Goal: Transaction & Acquisition: Purchase product/service

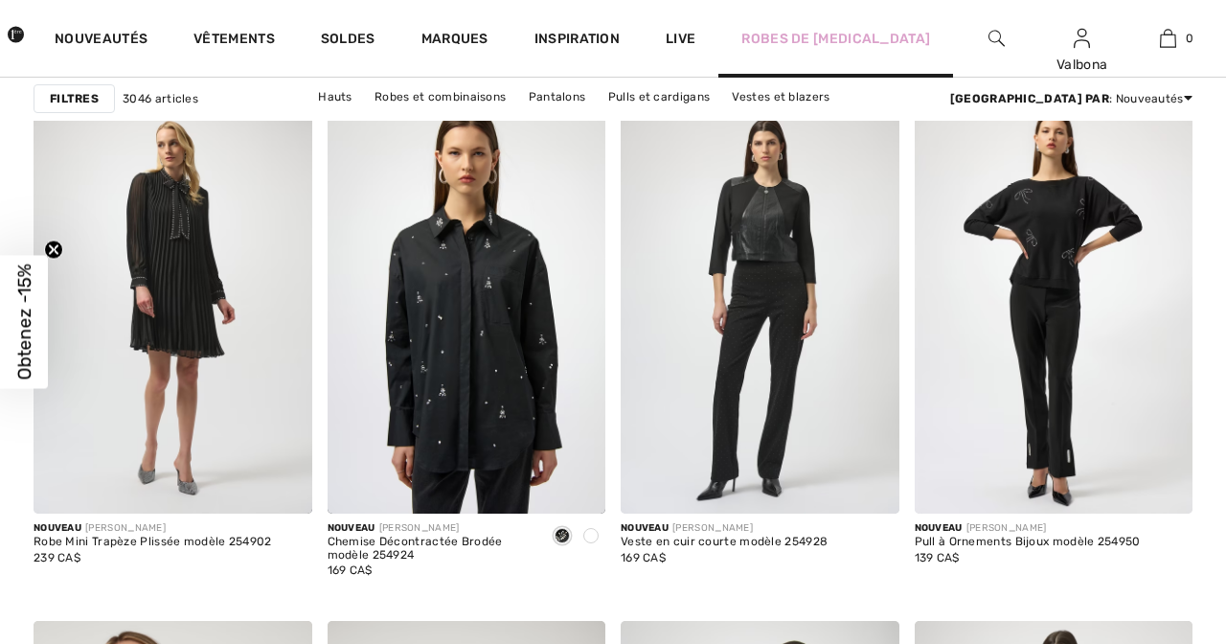
scroll to position [2902, 0]
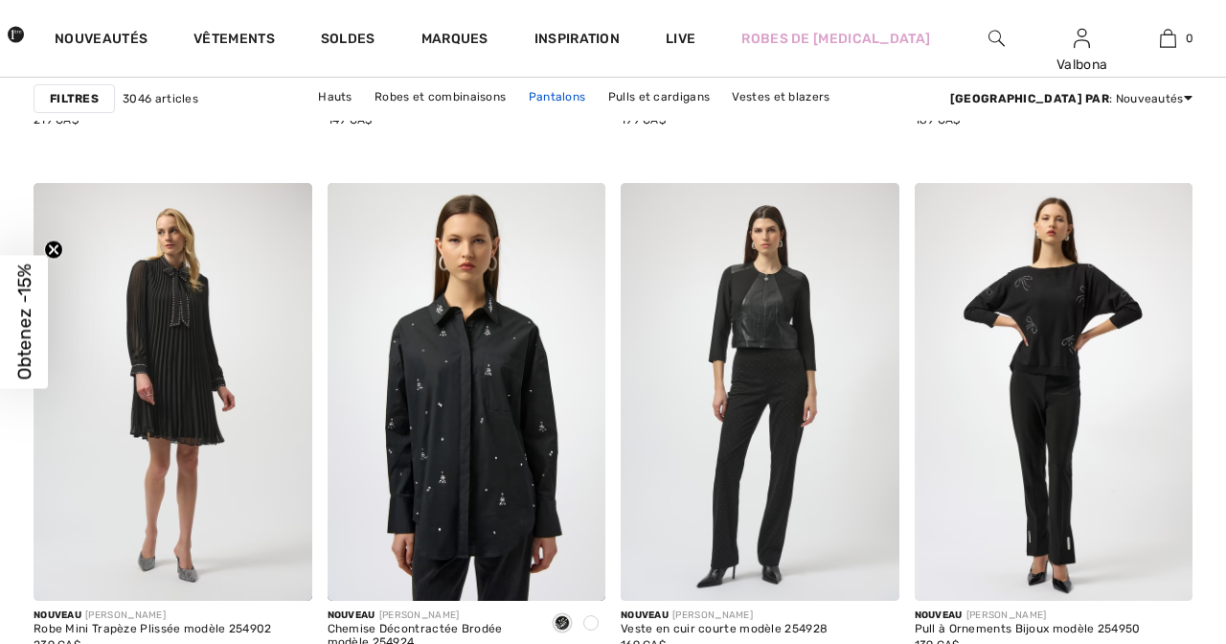
click at [519, 99] on link "Pantalons" at bounding box center [557, 96] width 77 height 25
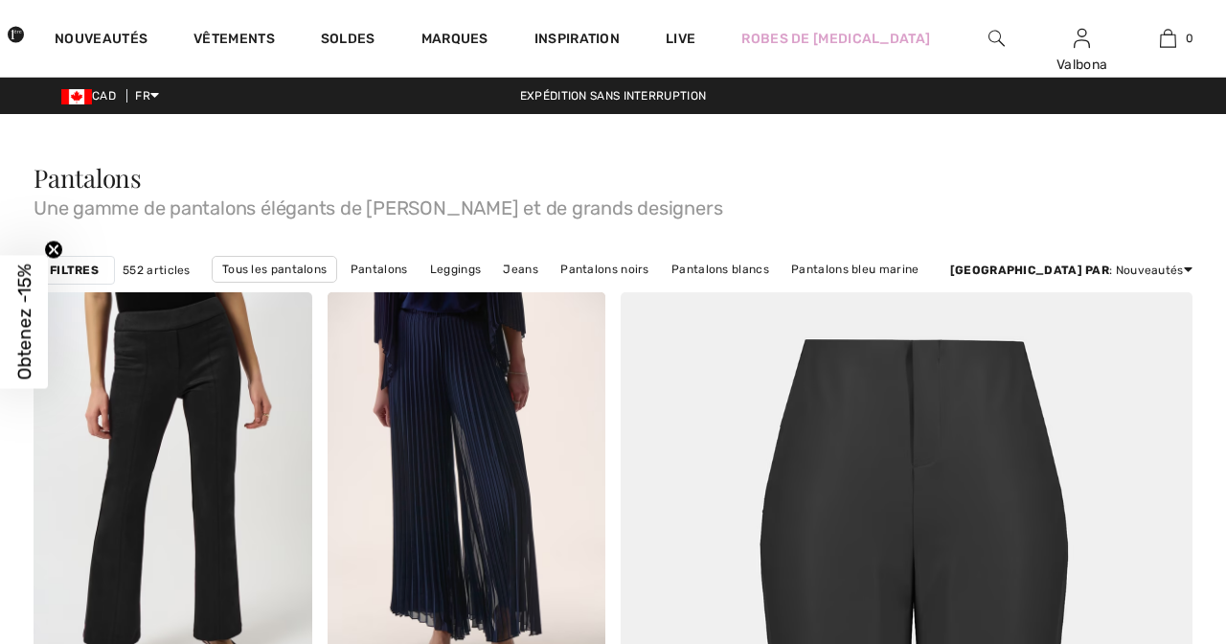
click at [639, 264] on link "Pantalons noirs" at bounding box center [605, 269] width 108 height 25
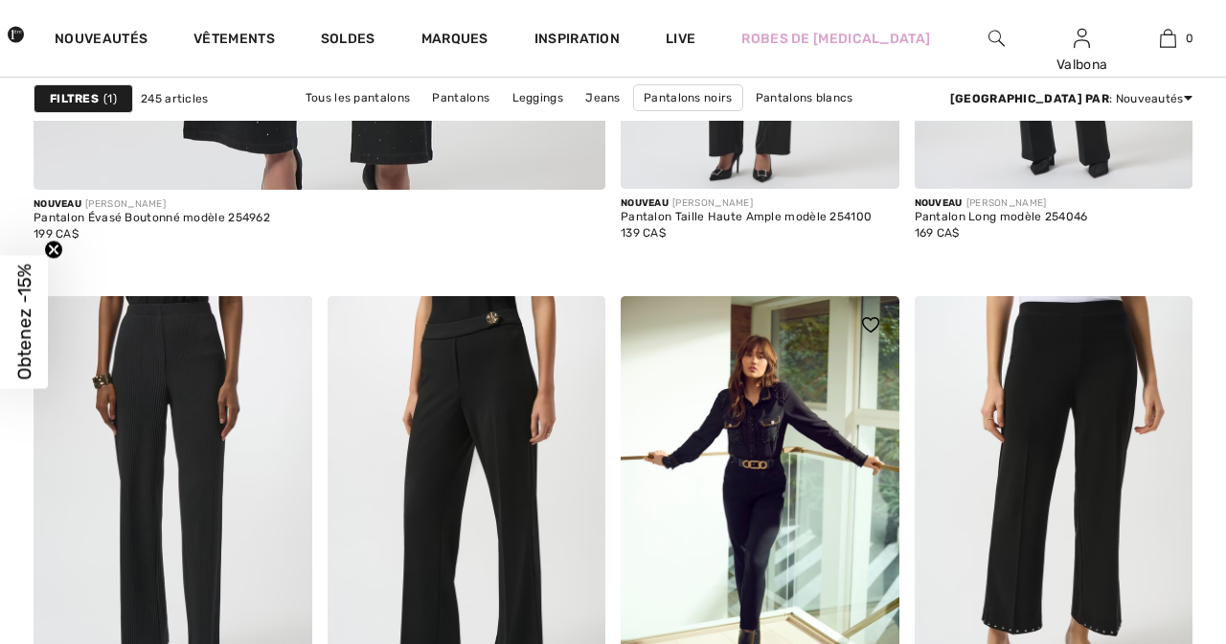
click at [871, 326] on img at bounding box center [870, 324] width 17 height 15
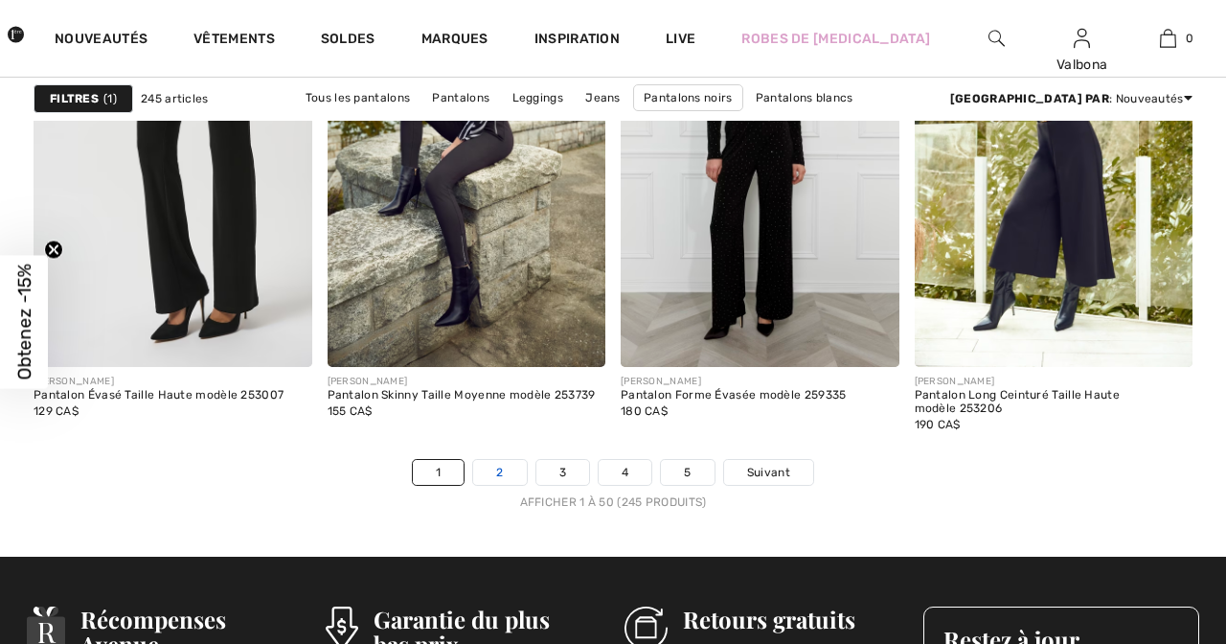
click at [498, 473] on link "2" at bounding box center [499, 472] width 53 height 25
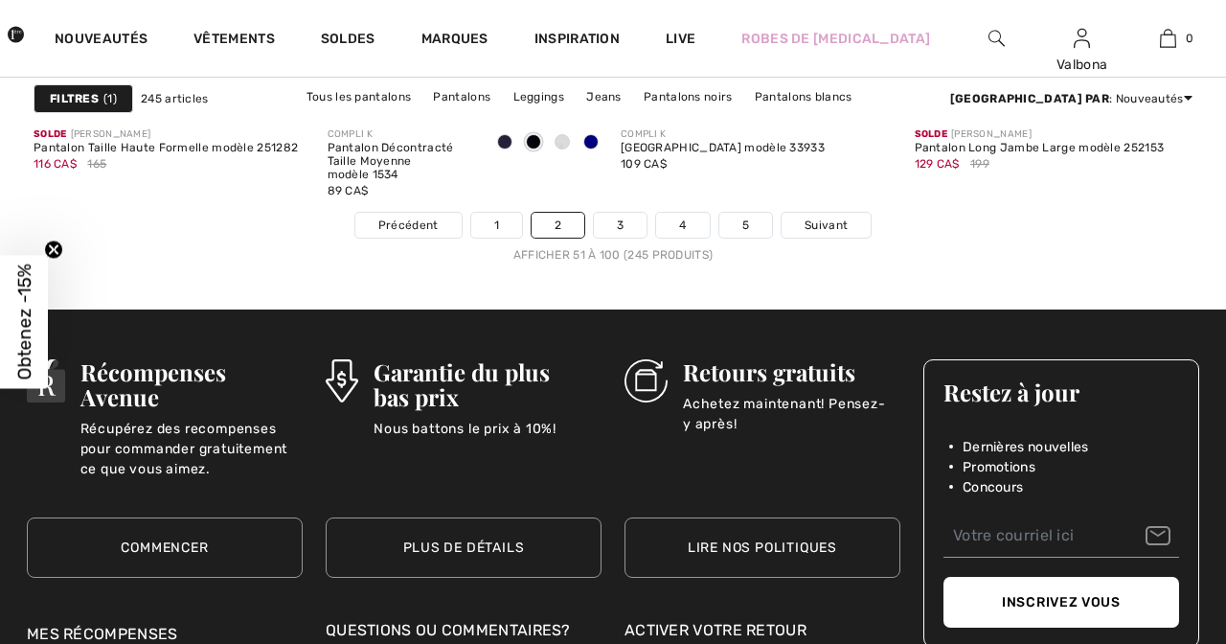
scroll to position [7997, 0]
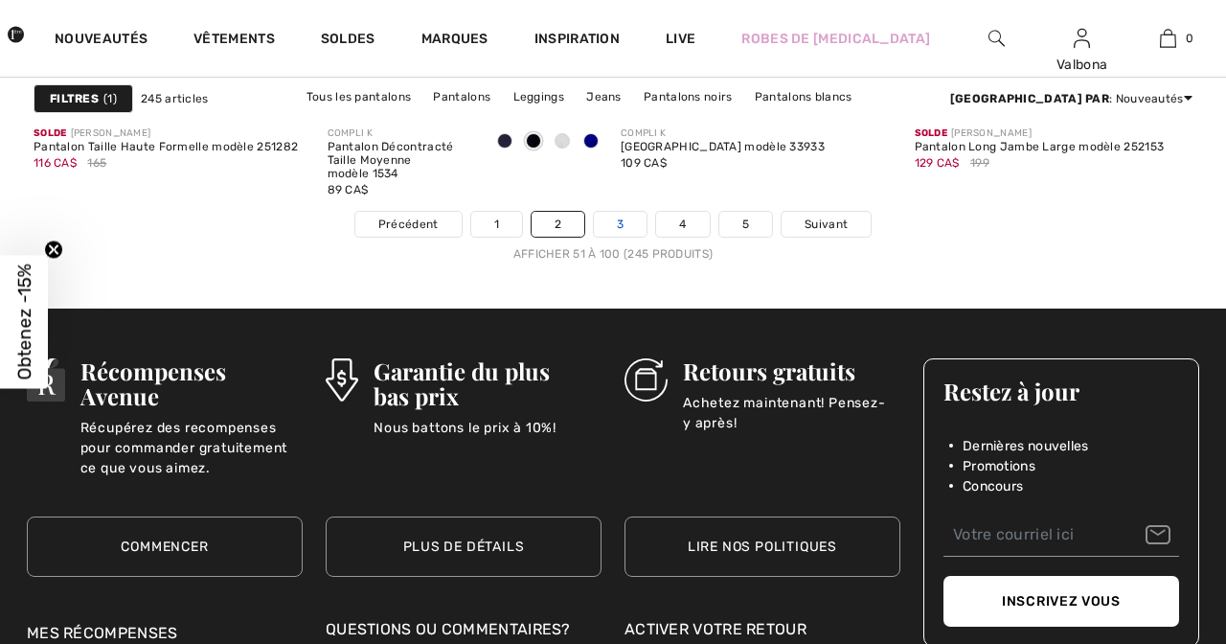
click at [614, 237] on link "3" at bounding box center [620, 224] width 53 height 25
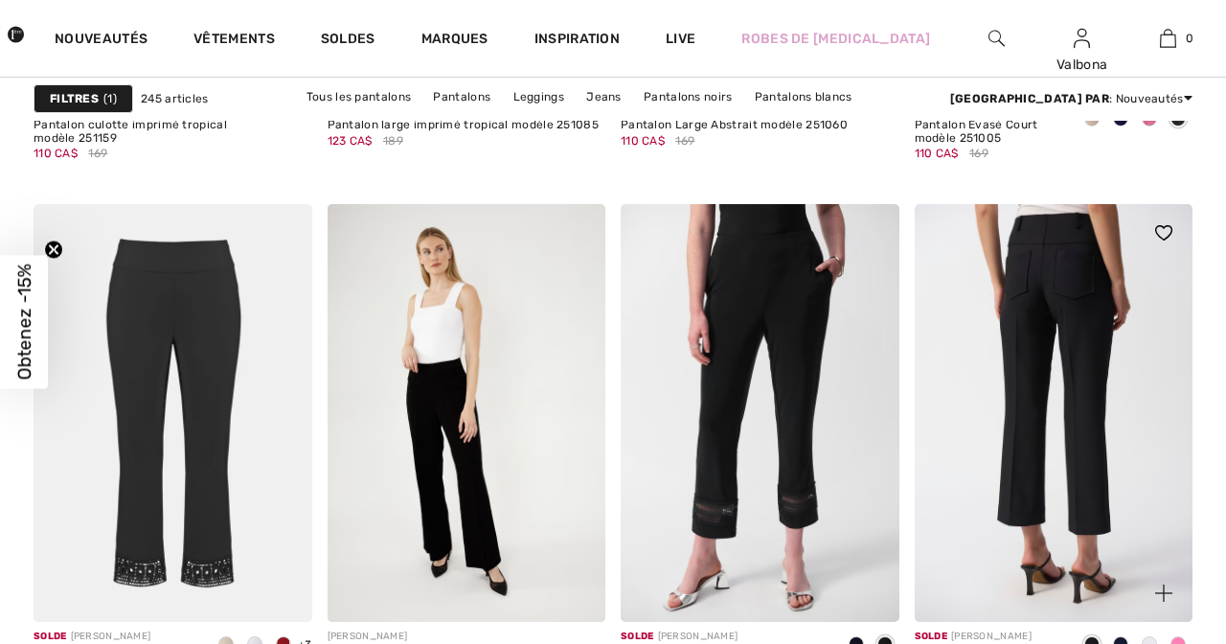
scroll to position [3428, 0]
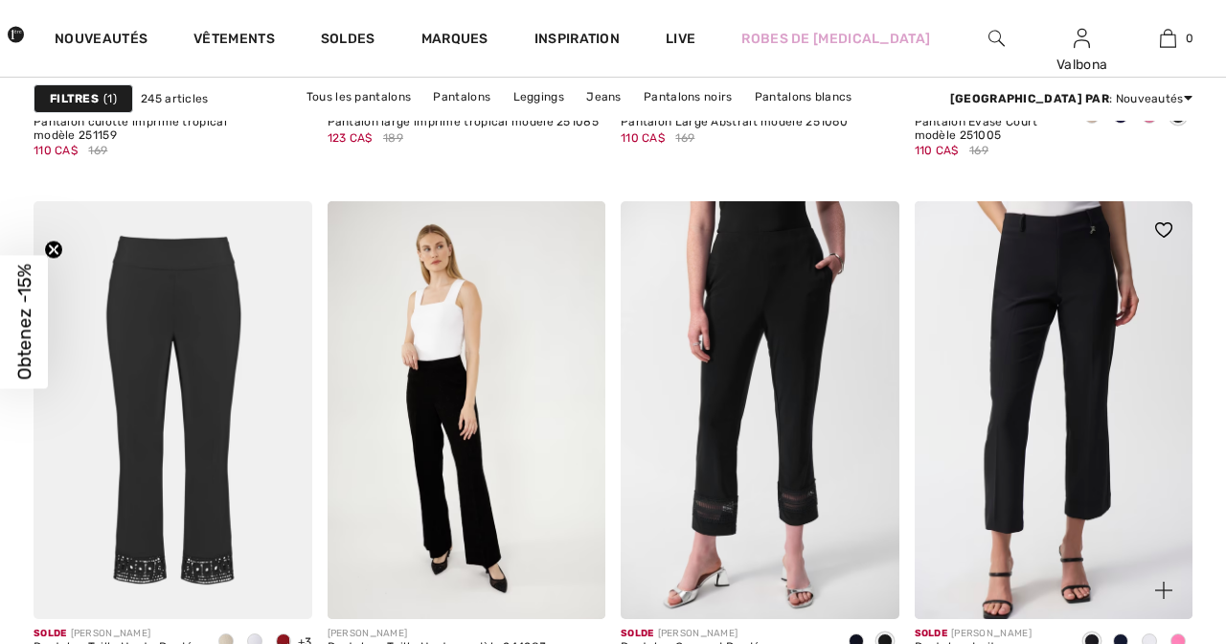
click at [1168, 230] on img at bounding box center [1163, 229] width 17 height 15
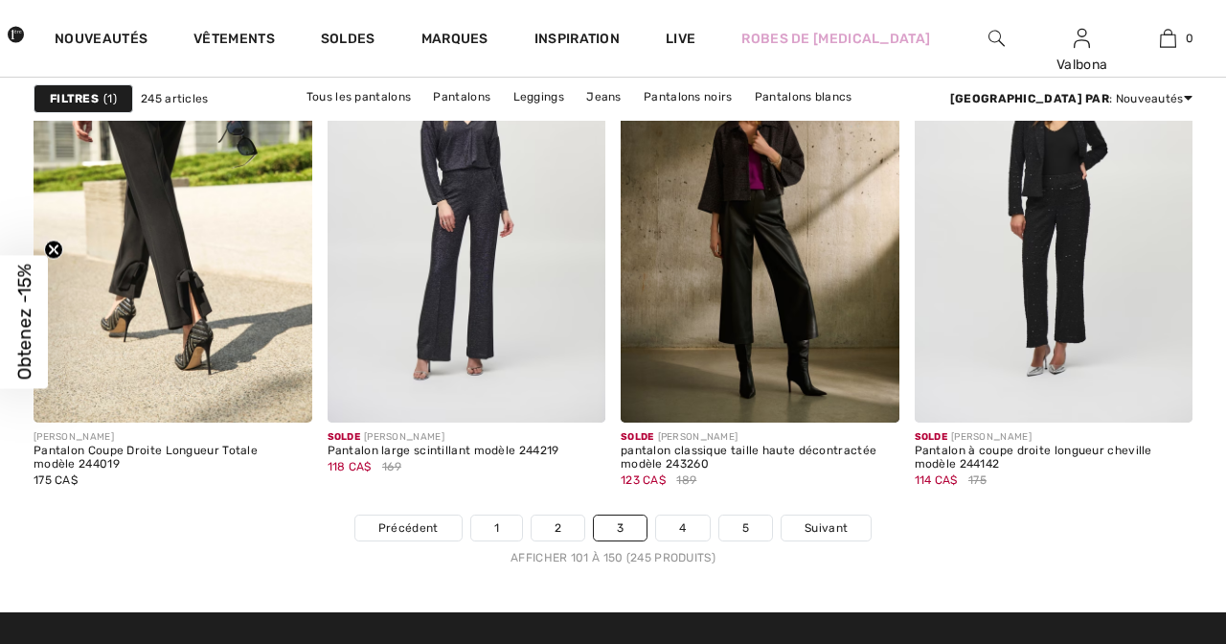
scroll to position [7694, 0]
click at [687, 531] on link "4" at bounding box center [682, 527] width 53 height 25
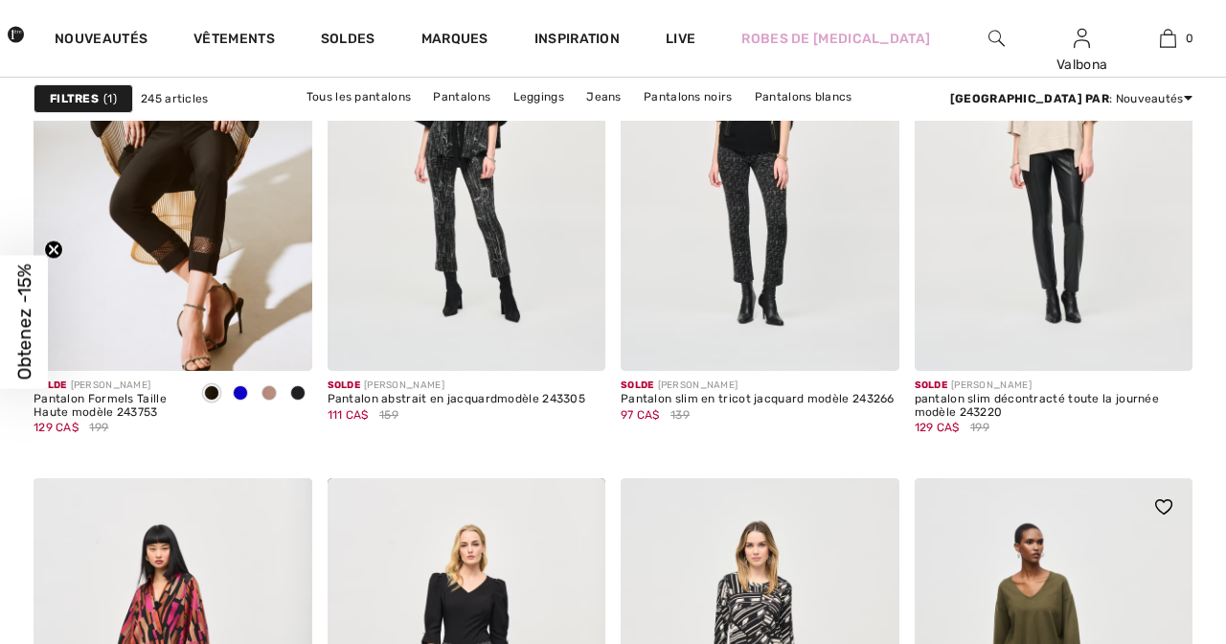
scroll to position [3486, 0]
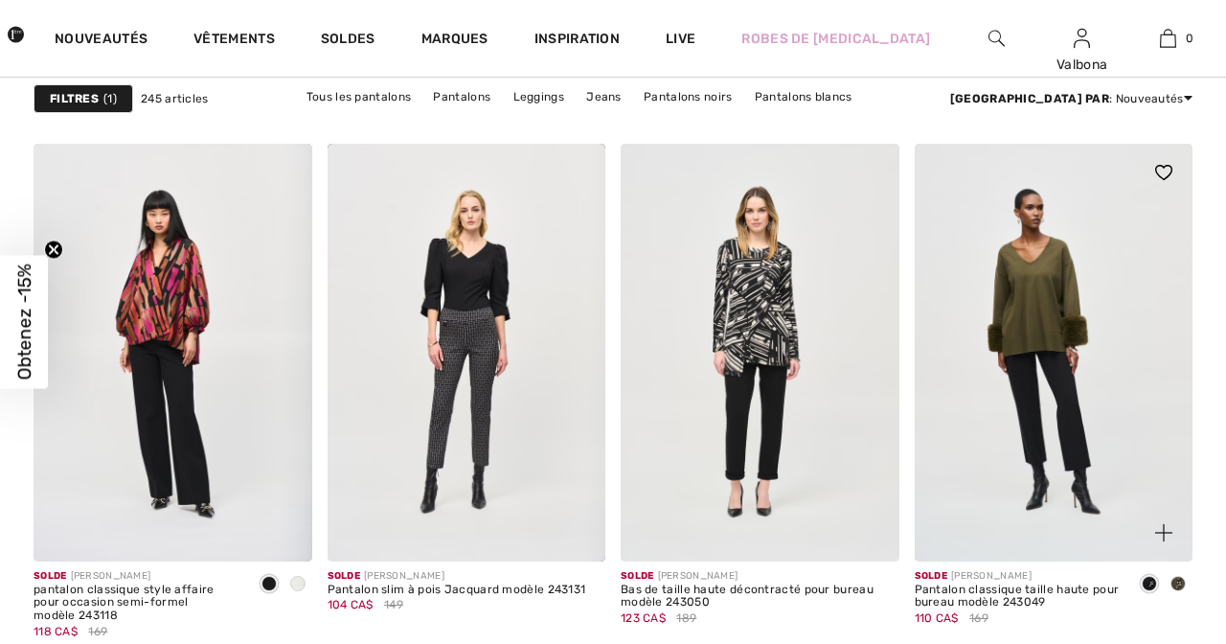
click at [1167, 174] on img at bounding box center [1163, 172] width 17 height 15
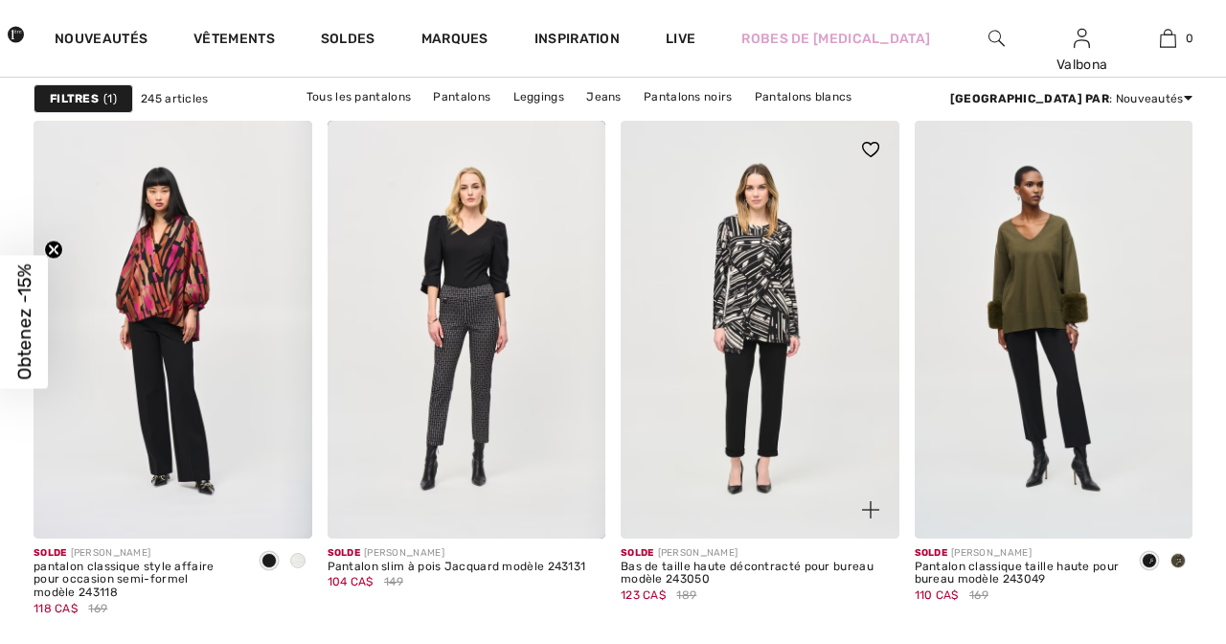
scroll to position [3508, 0]
click at [874, 151] on img at bounding box center [870, 150] width 17 height 15
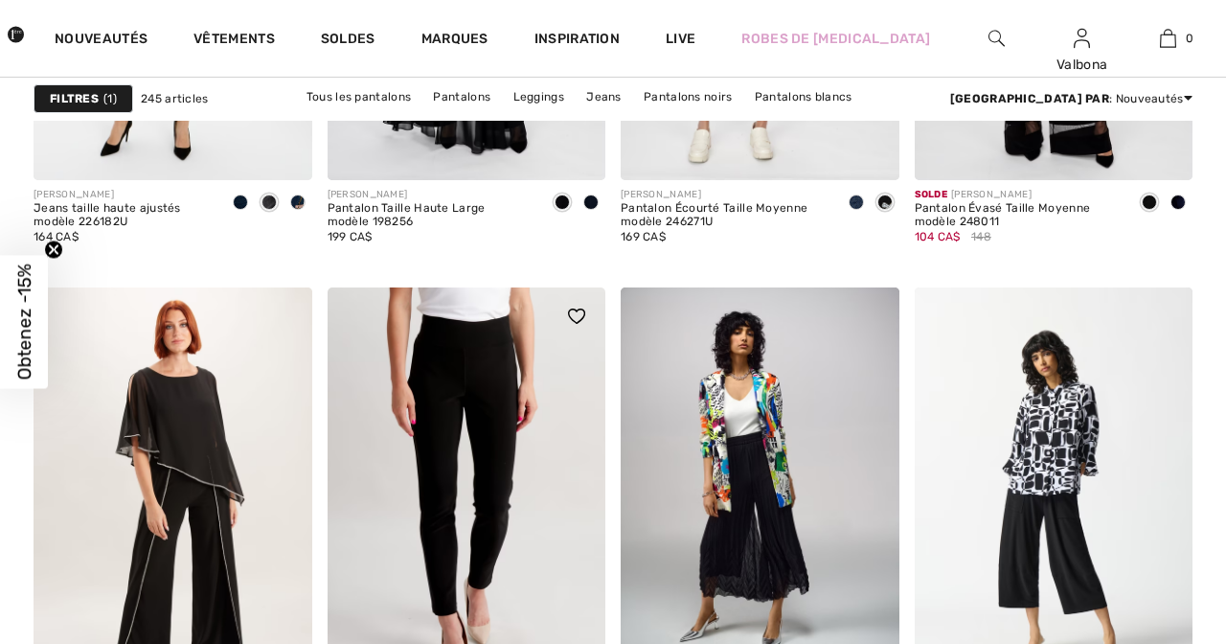
scroll to position [6889, 0]
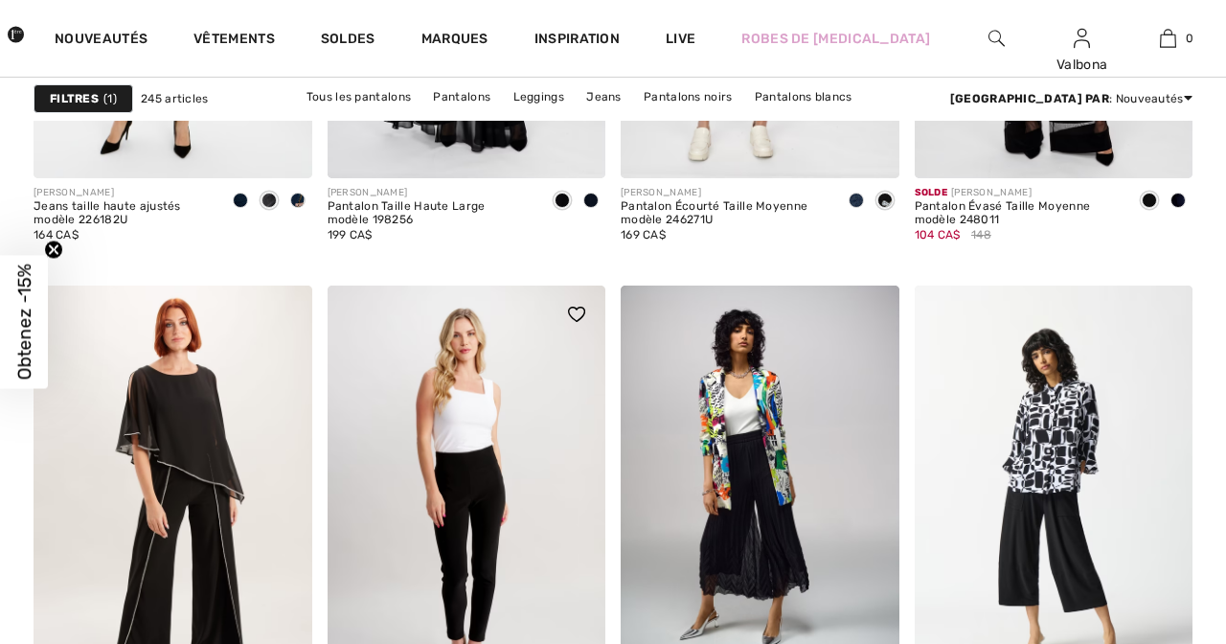
click at [580, 314] on img at bounding box center [576, 314] width 17 height 15
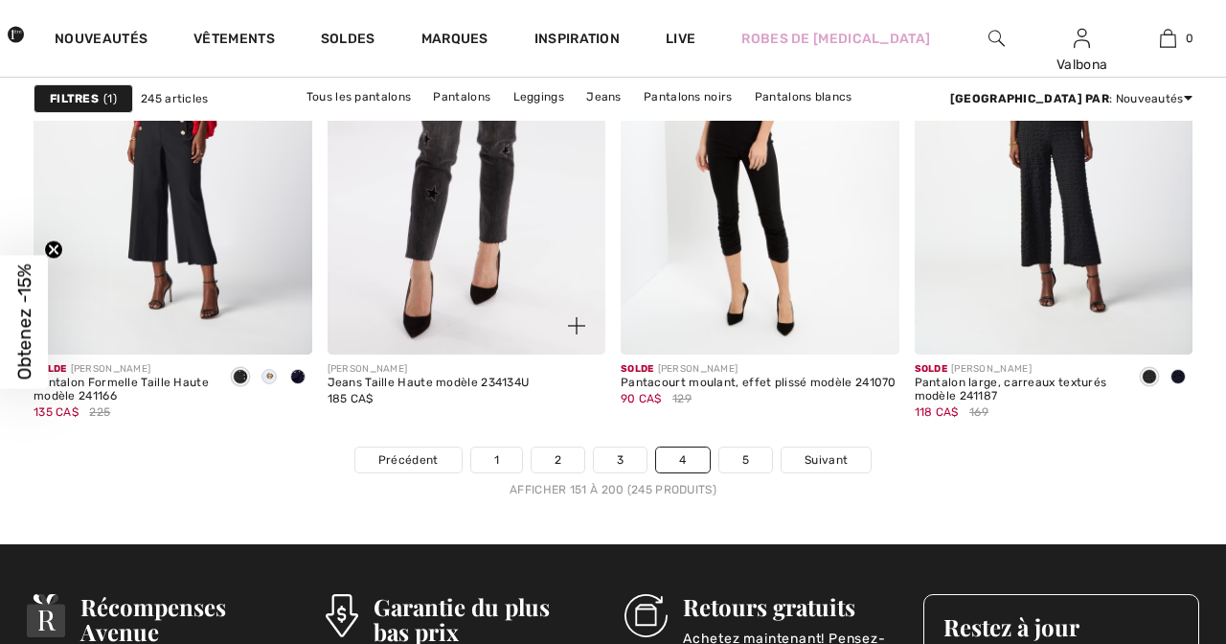
scroll to position [7762, 0]
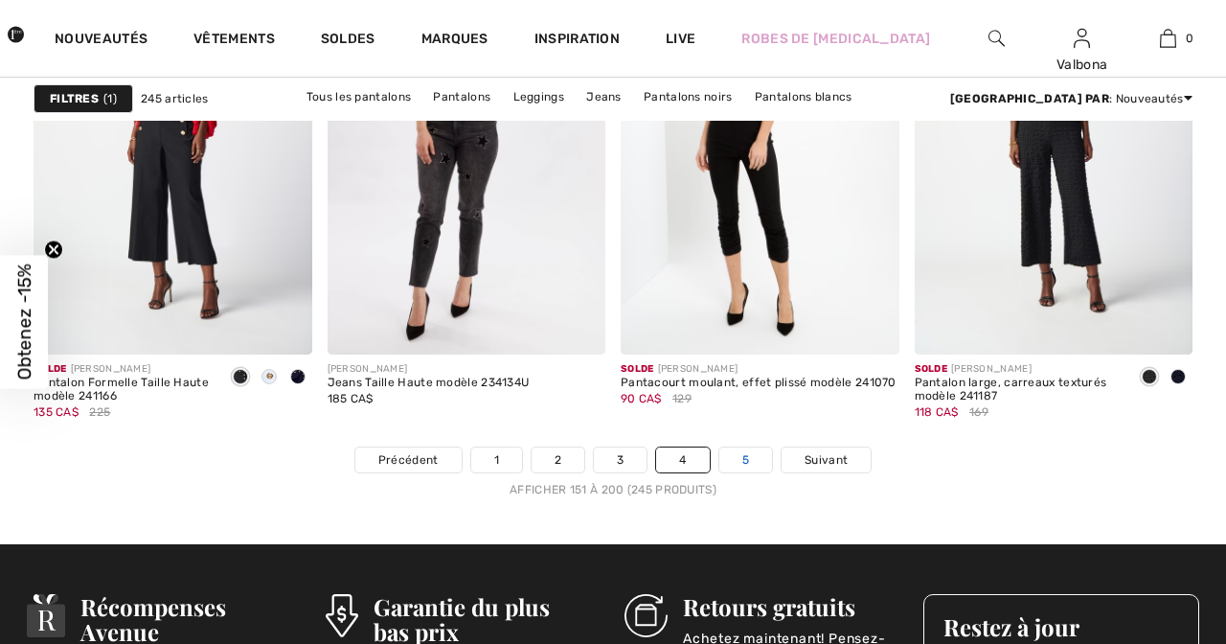
click at [744, 462] on link "5" at bounding box center [745, 459] width 53 height 25
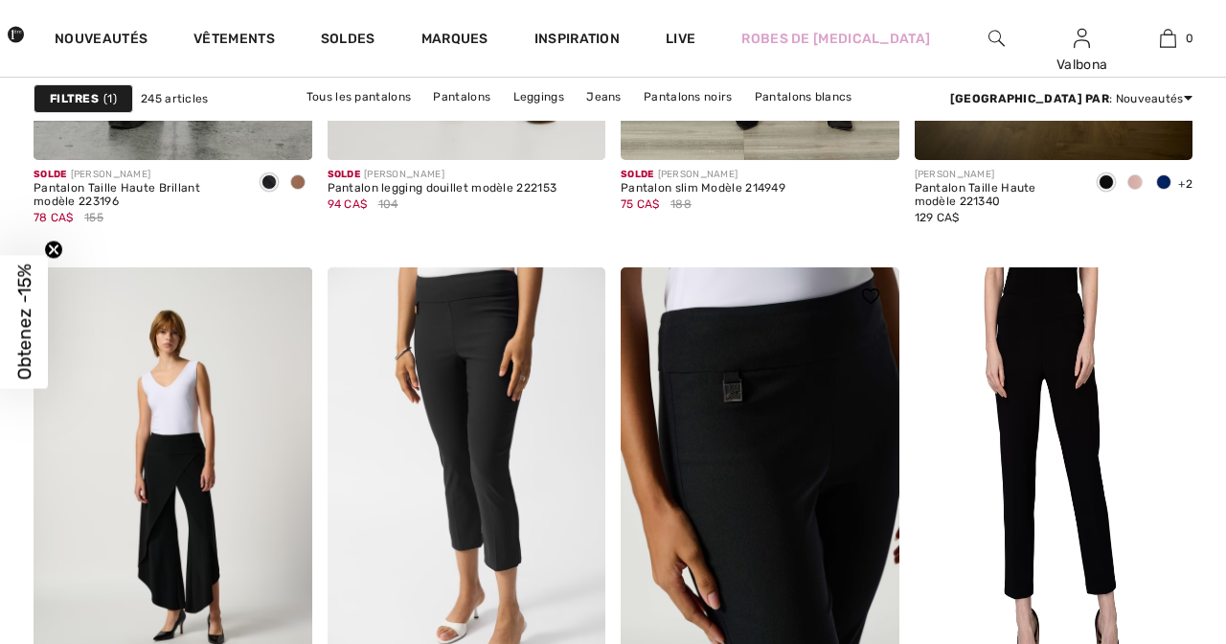
scroll to position [5660, 0]
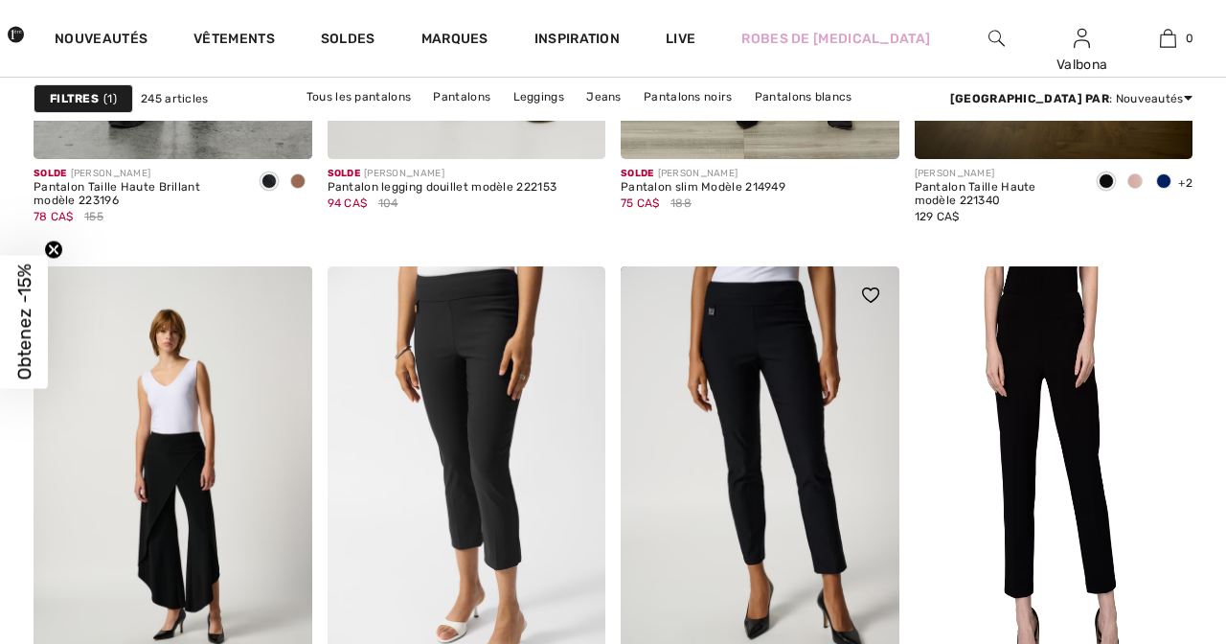
click at [871, 298] on img at bounding box center [870, 294] width 17 height 15
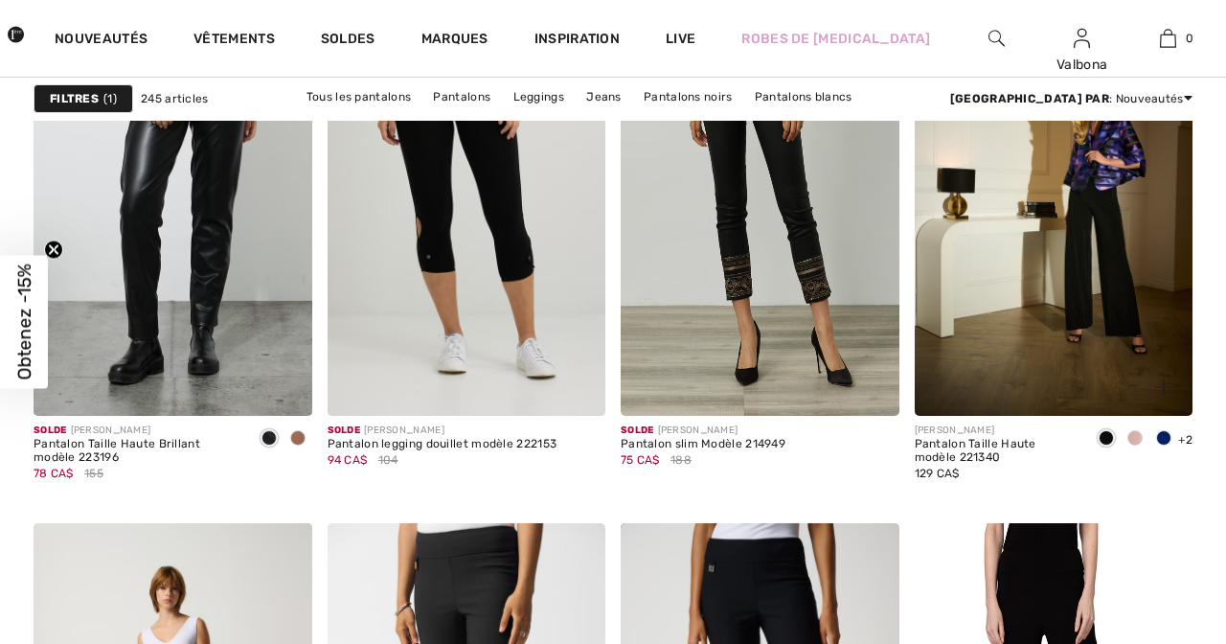
scroll to position [5321, 0]
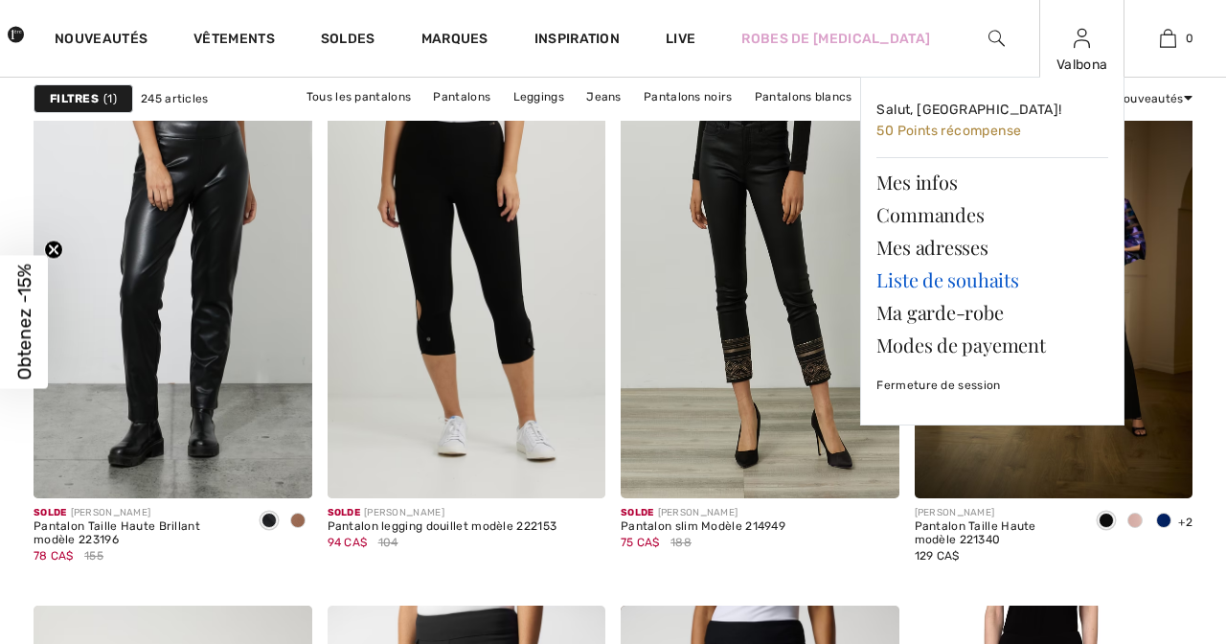
click at [979, 287] on link "Liste de souhaits" at bounding box center [992, 279] width 232 height 33
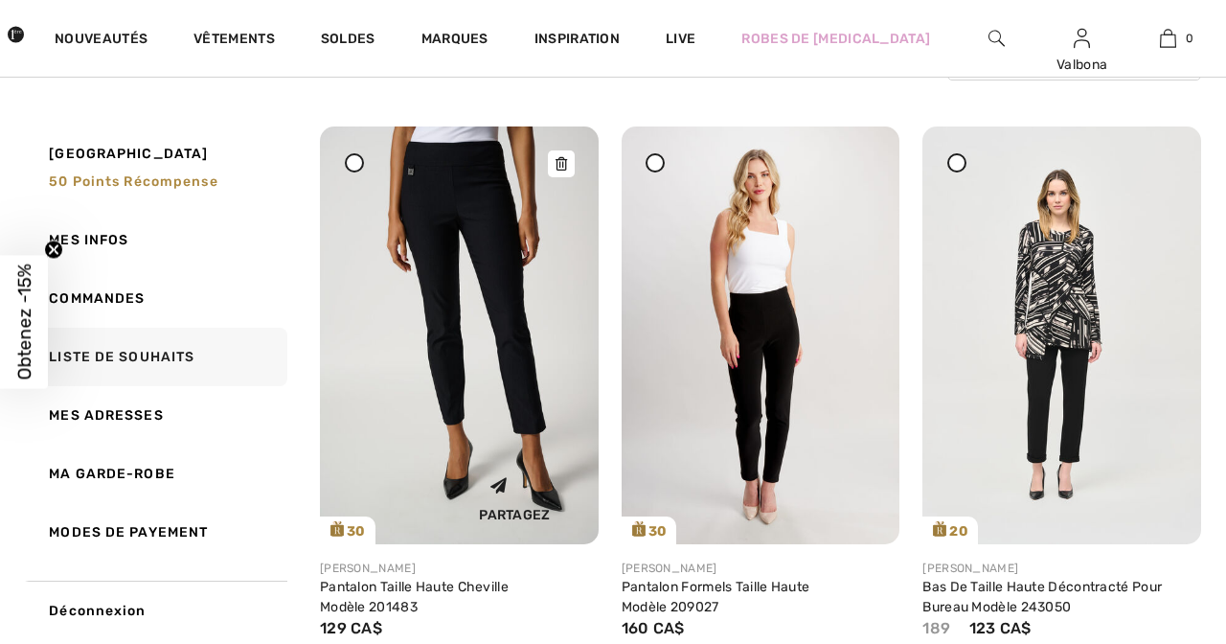
scroll to position [210, 0]
click at [493, 222] on img at bounding box center [459, 335] width 279 height 418
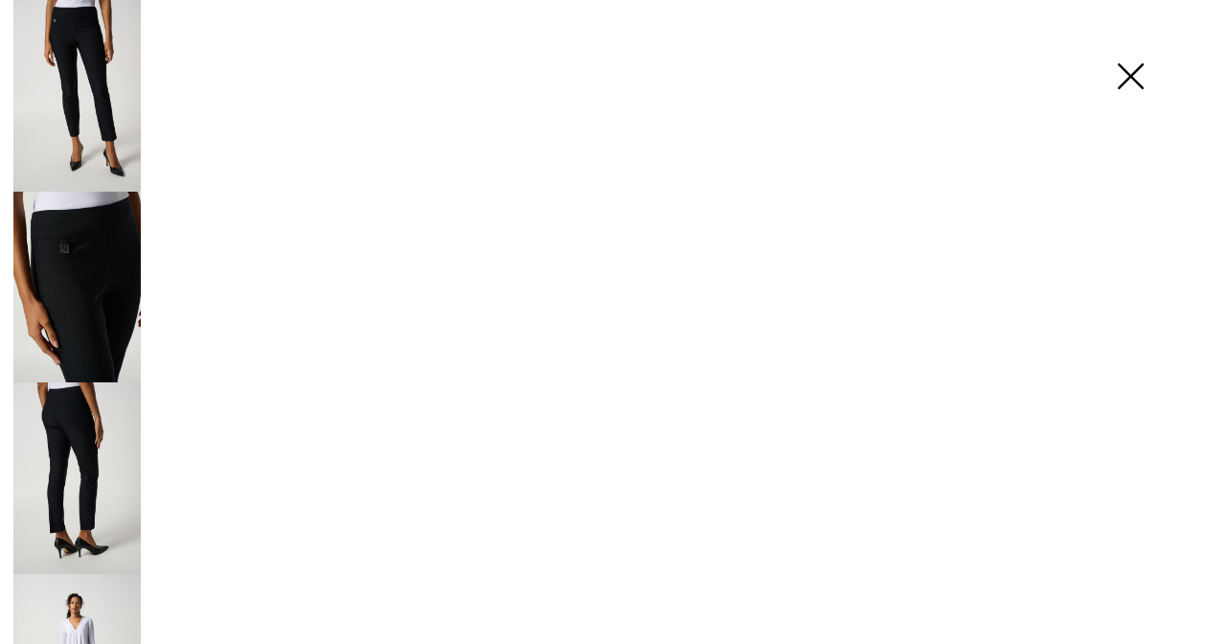
checkbox input "true"
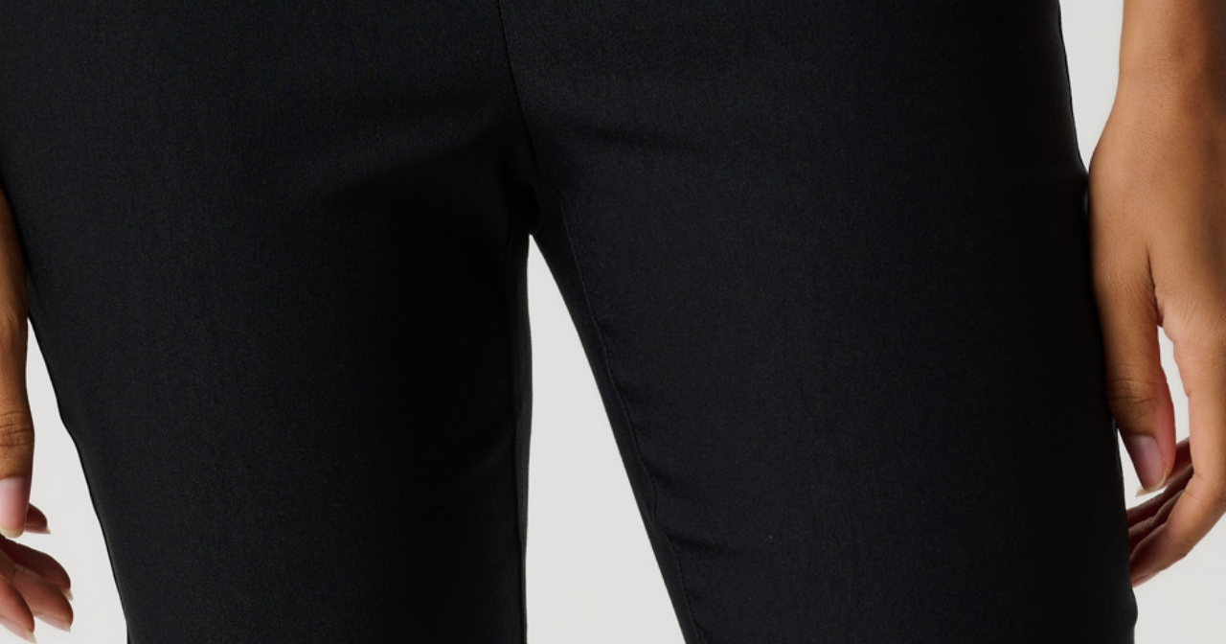
scroll to position [244, 0]
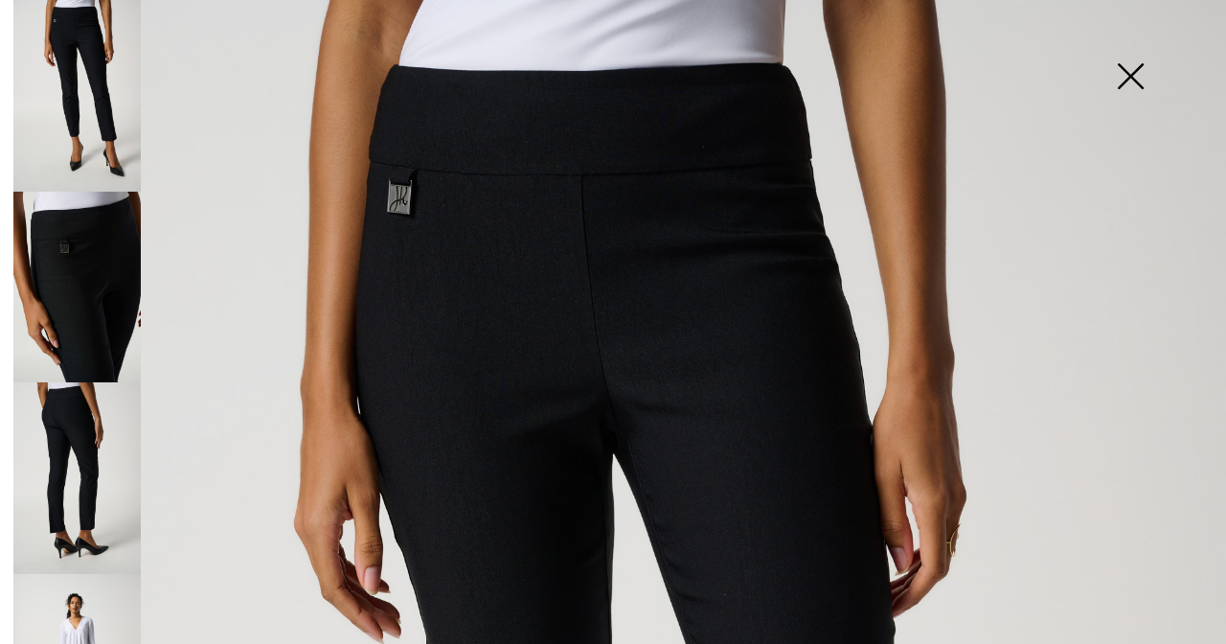
click at [1134, 71] on img at bounding box center [1130, 78] width 96 height 99
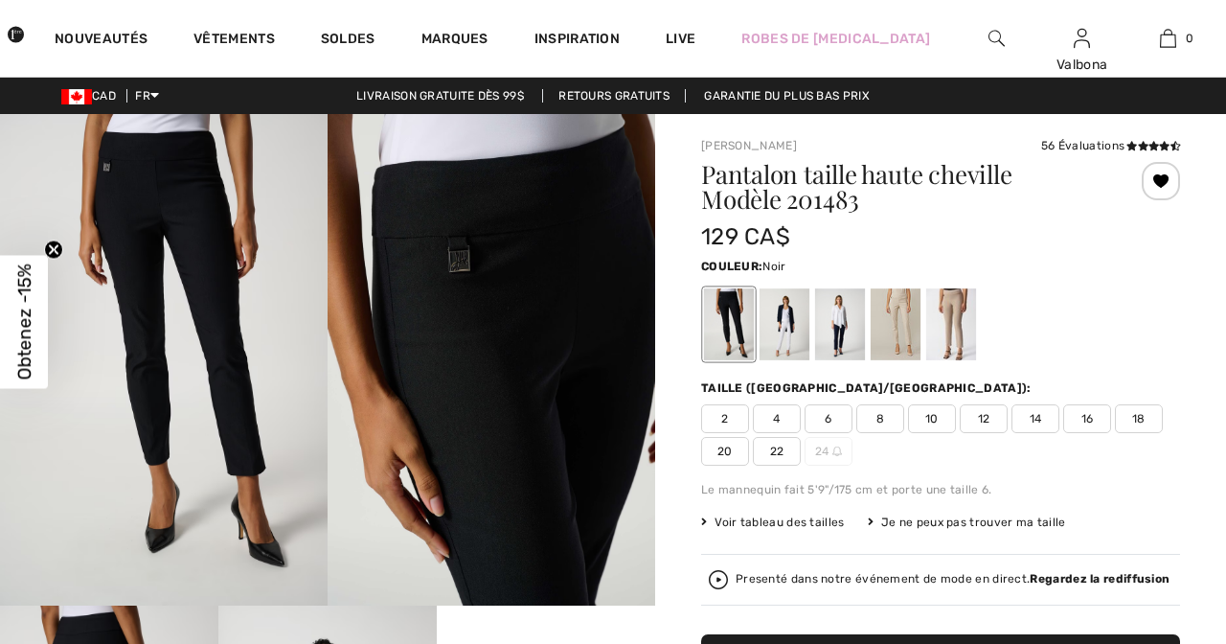
scroll to position [0, 0]
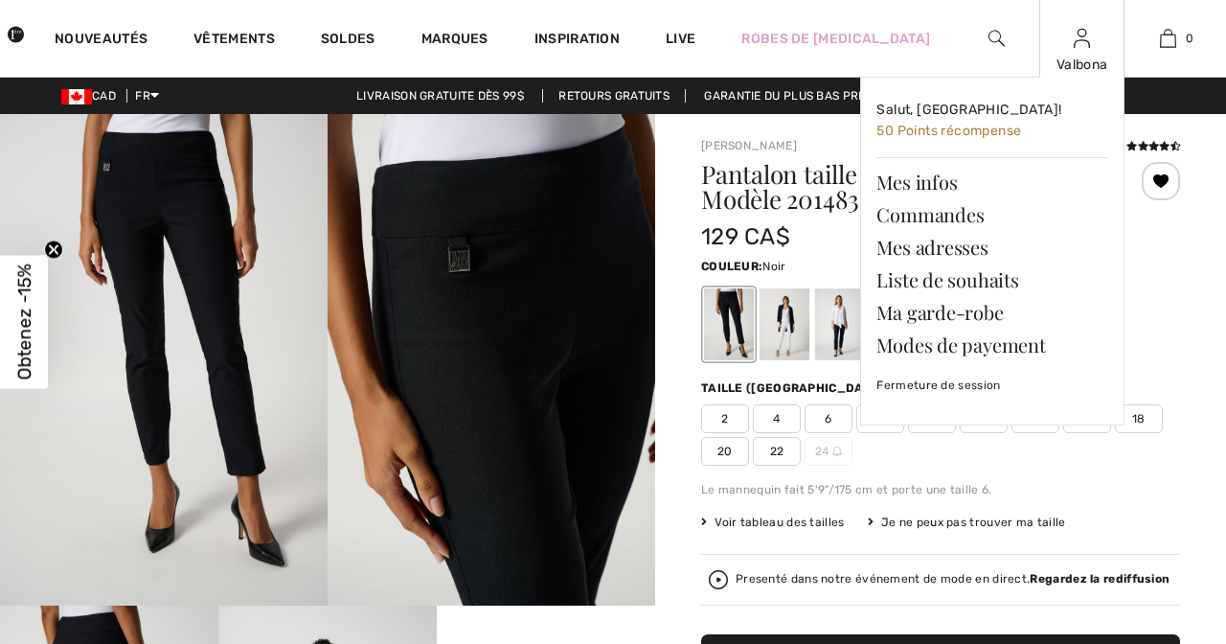
click at [1087, 68] on div "Valbona" at bounding box center [1082, 65] width 84 height 20
click at [946, 385] on link "Fermeture de session" at bounding box center [992, 385] width 232 height 48
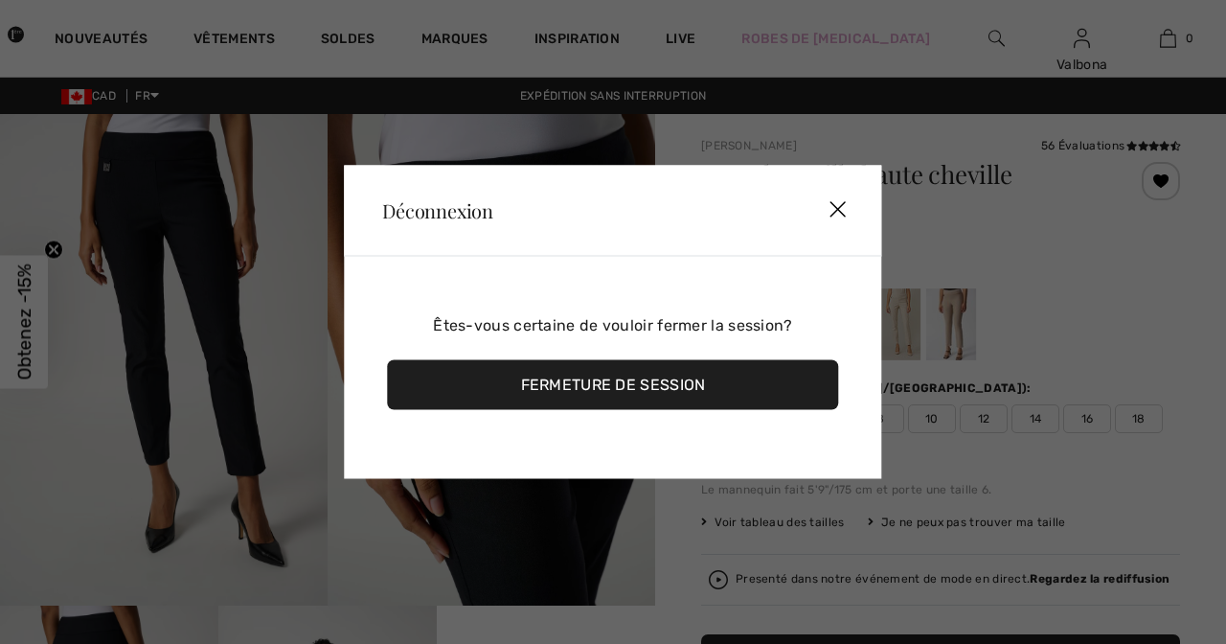
click at [582, 384] on div "Fermeture de session" at bounding box center [612, 385] width 451 height 50
